Goal: Find specific page/section: Find specific page/section

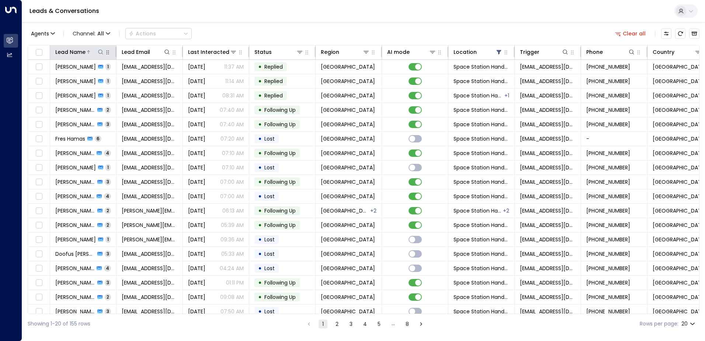
click at [70, 55] on div "Lead Name" at bounding box center [70, 52] width 30 height 9
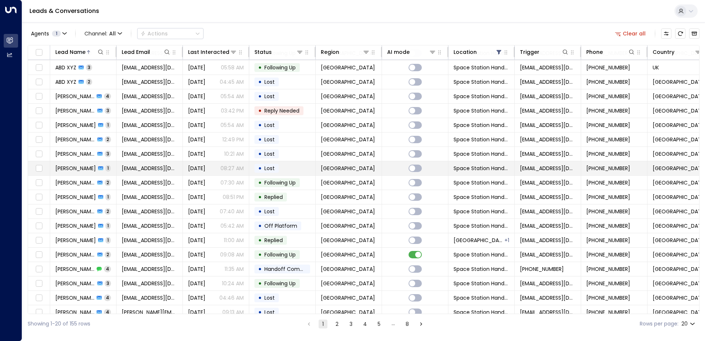
scroll to position [36, 0]
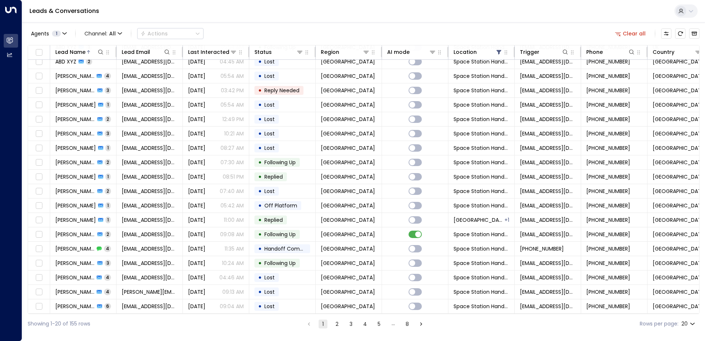
click at [421, 324] on icon "Go to next page" at bounding box center [421, 323] width 7 height 7
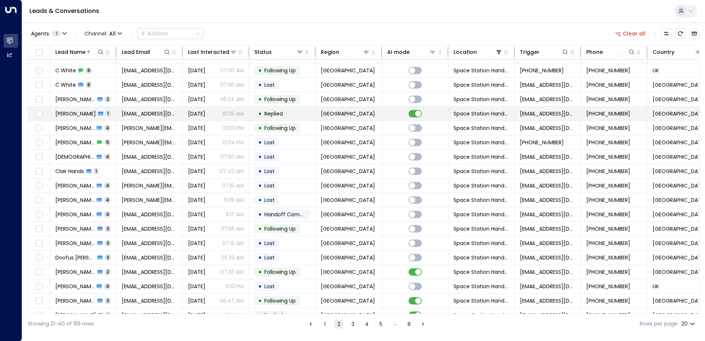
scroll to position [36, 0]
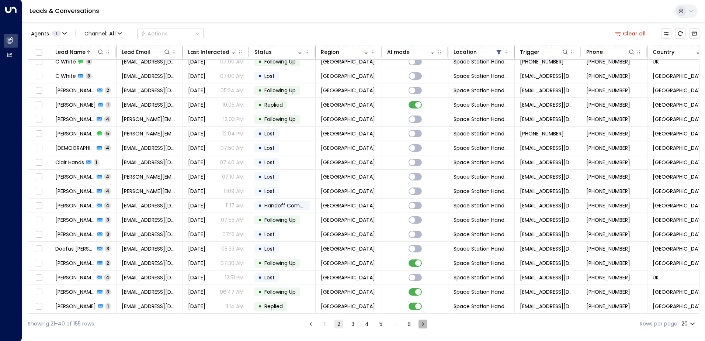
click at [420, 323] on icon "Go to next page" at bounding box center [422, 323] width 7 height 7
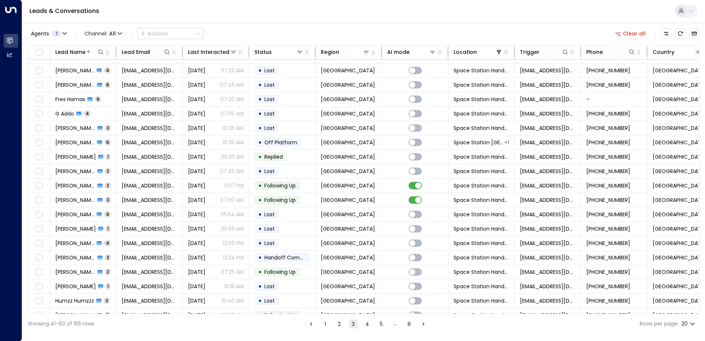
scroll to position [36, 0]
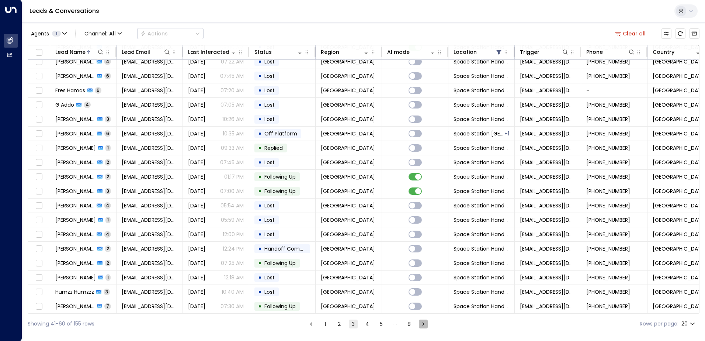
click at [424, 327] on icon "Go to next page" at bounding box center [423, 323] width 7 height 7
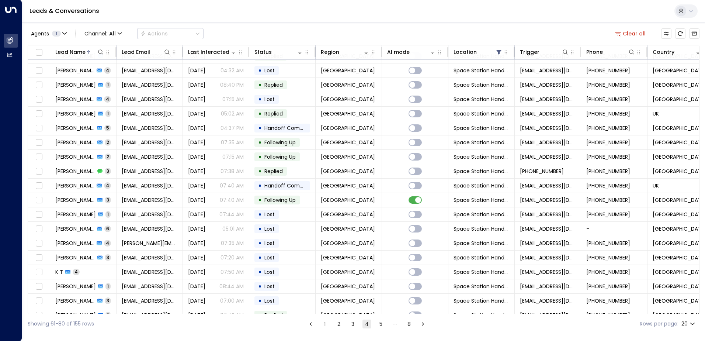
scroll to position [36, 0]
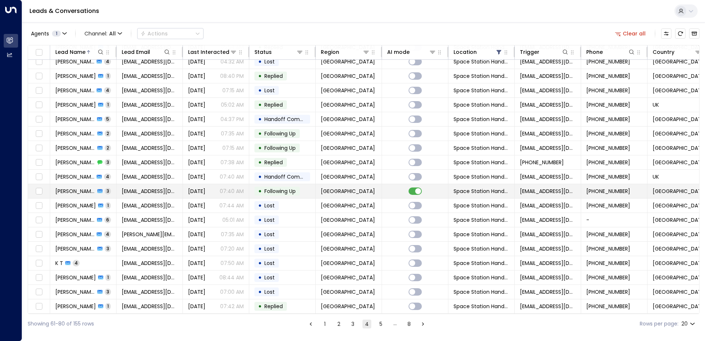
click at [81, 191] on span "[PERSON_NAME]" at bounding box center [75, 190] width 40 height 7
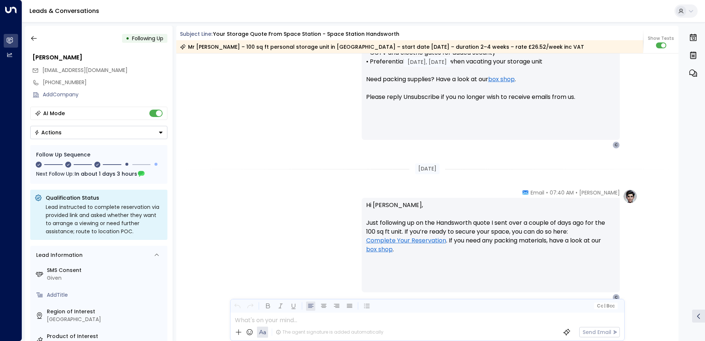
scroll to position [666, 0]
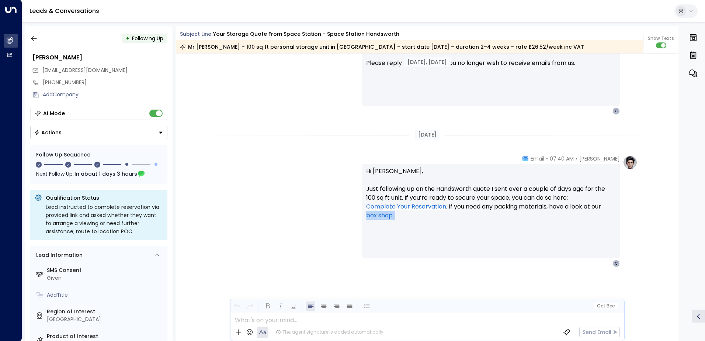
drag, startPoint x: 359, startPoint y: 213, endPoint x: 289, endPoint y: 269, distance: 90.2
click at [289, 269] on div "[PERSON_NAME] • 07:40 AM • Email Hi [PERSON_NAME], Just following up on the Han…" at bounding box center [427, 248] width 502 height 186
